Goal: Task Accomplishment & Management: Complete application form

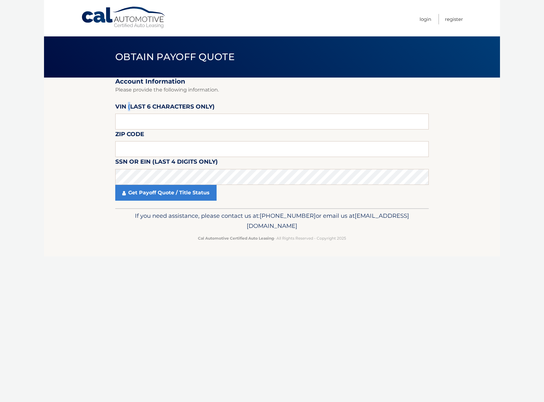
click at [130, 114] on label "VIN (last 6 characters only)" at bounding box center [164, 108] width 99 height 12
click at [134, 123] on input "text" at bounding box center [272, 122] width 314 height 16
click at [134, 122] on input "text" at bounding box center [272, 122] width 314 height 16
click at [288, 152] on input "text" at bounding box center [272, 149] width 314 height 16
click at [255, 120] on input "text" at bounding box center [272, 122] width 314 height 16
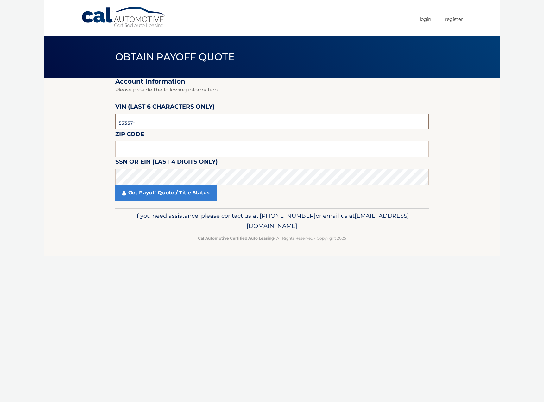
type input "533570"
click at [170, 145] on input "text" at bounding box center [272, 149] width 314 height 16
type input "33445"
click at [149, 192] on link "Get Payoff Quote / Title Status" at bounding box center [165, 193] width 101 height 16
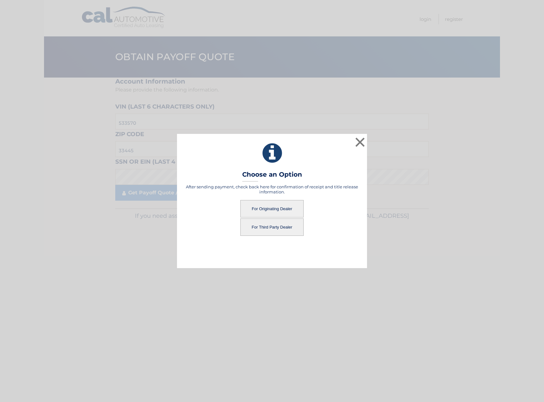
click at [267, 208] on button "For Originating Dealer" at bounding box center [271, 208] width 63 height 17
click at [267, 207] on button "For Originating Dealer" at bounding box center [271, 208] width 63 height 17
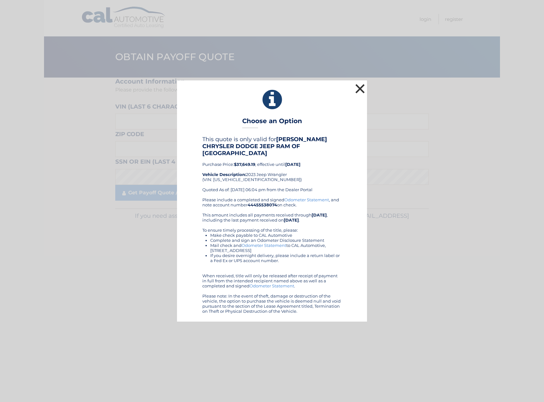
click at [361, 93] on button "×" at bounding box center [360, 88] width 13 height 13
